Goal: Task Accomplishment & Management: Complete application form

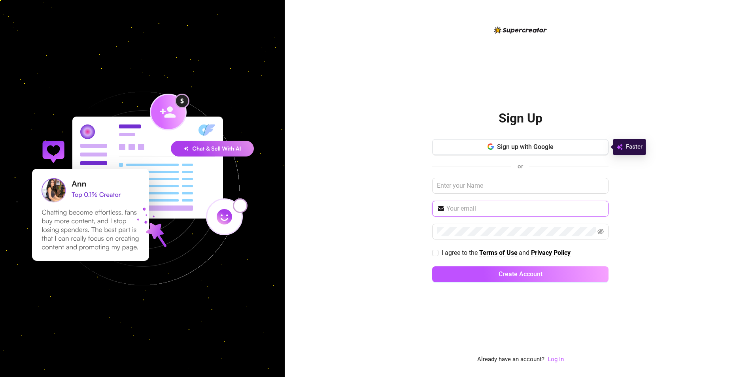
click at [482, 211] on input "text" at bounding box center [525, 208] width 157 height 9
type input "g"
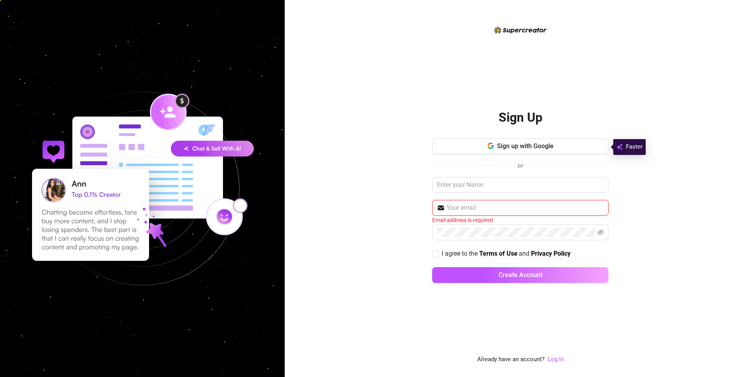
click at [567, 207] on input "text" at bounding box center [525, 207] width 157 height 9
click at [518, 145] on span "Sign up with Google" at bounding box center [525, 146] width 57 height 8
click at [556, 360] on link "Log In" at bounding box center [556, 359] width 16 height 7
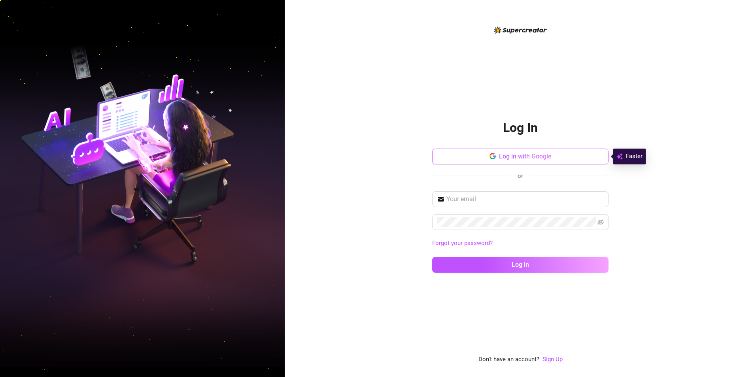
click at [495, 158] on icon "button" at bounding box center [494, 157] width 3 height 3
